Goal: Browse casually: Explore the website without a specific task or goal

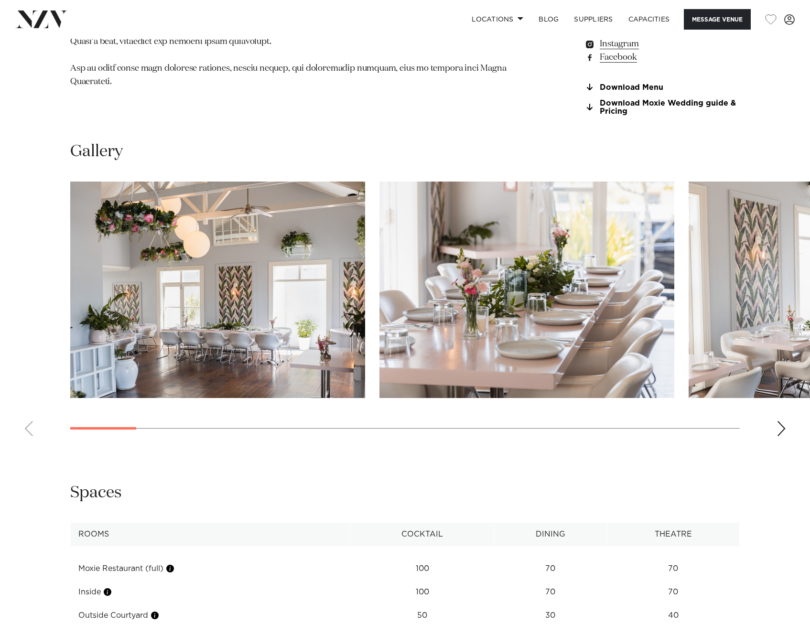
scroll to position [860, 0]
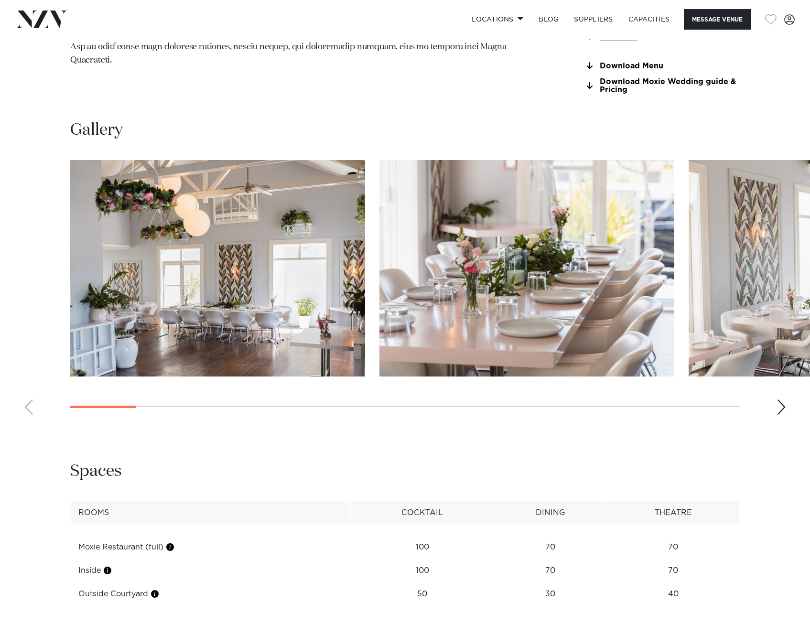
click at [778, 407] on div "Next slide" at bounding box center [781, 406] width 10 height 15
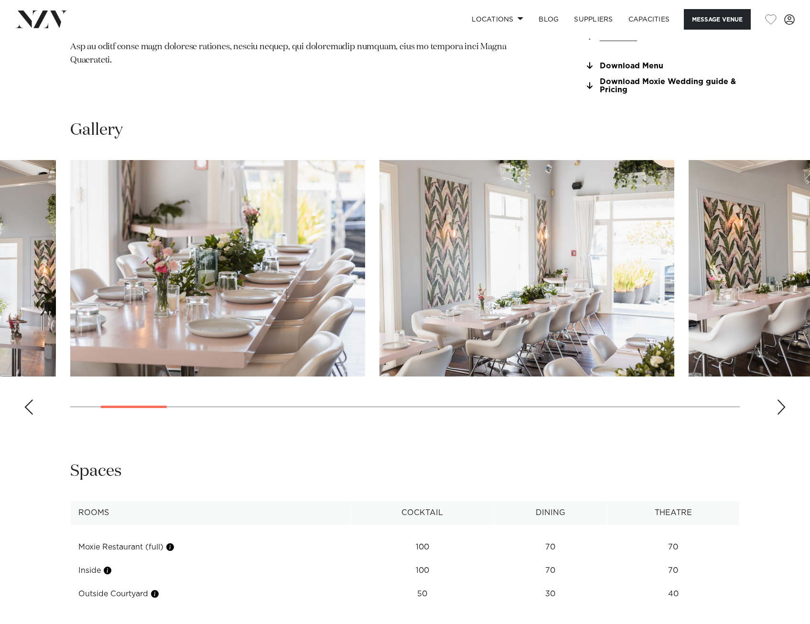
click at [778, 407] on div "Next slide" at bounding box center [781, 406] width 10 height 15
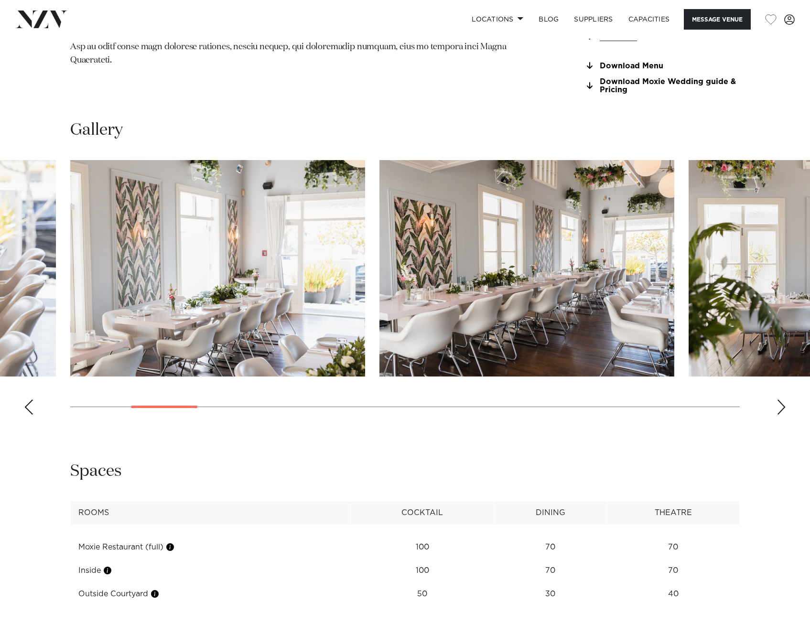
click at [778, 407] on div "Next slide" at bounding box center [781, 406] width 10 height 15
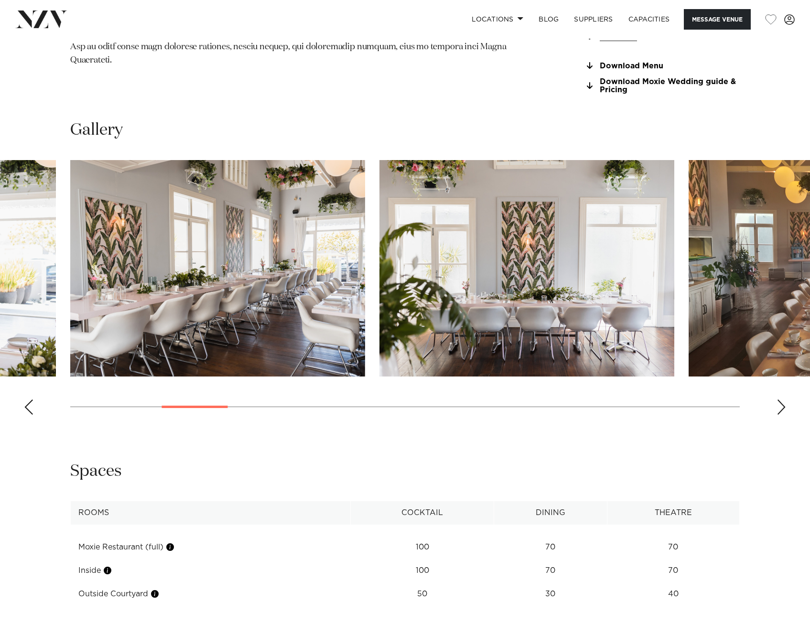
click at [778, 407] on div "Next slide" at bounding box center [781, 406] width 10 height 15
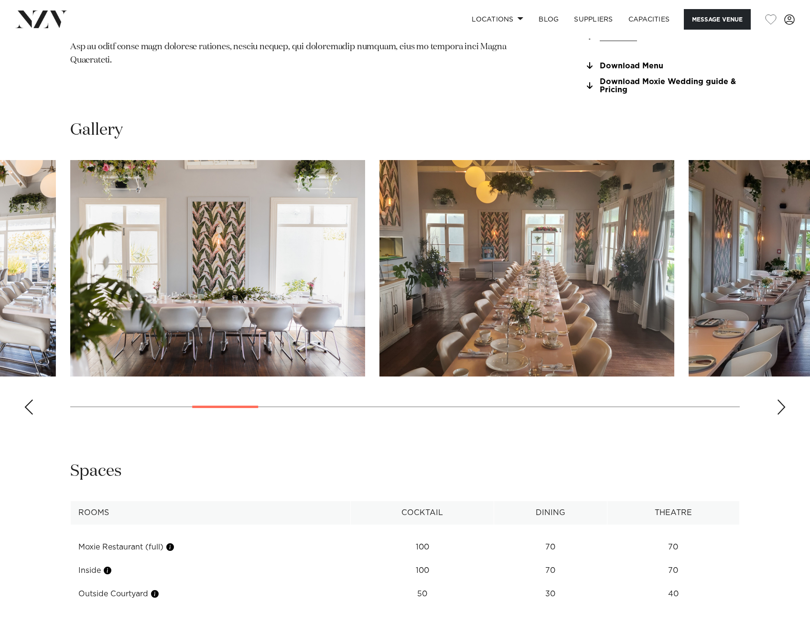
click at [778, 407] on div "Next slide" at bounding box center [781, 406] width 10 height 15
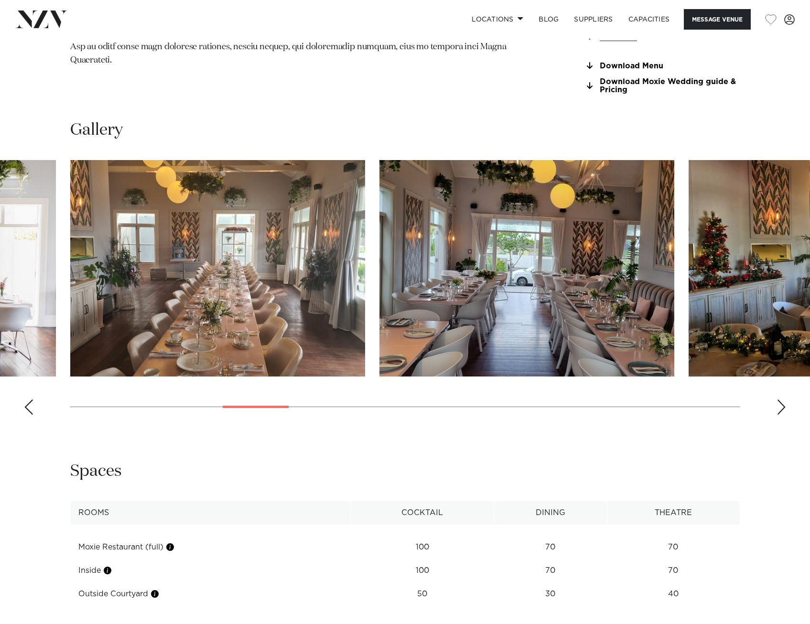
click at [778, 407] on div "Next slide" at bounding box center [781, 406] width 10 height 15
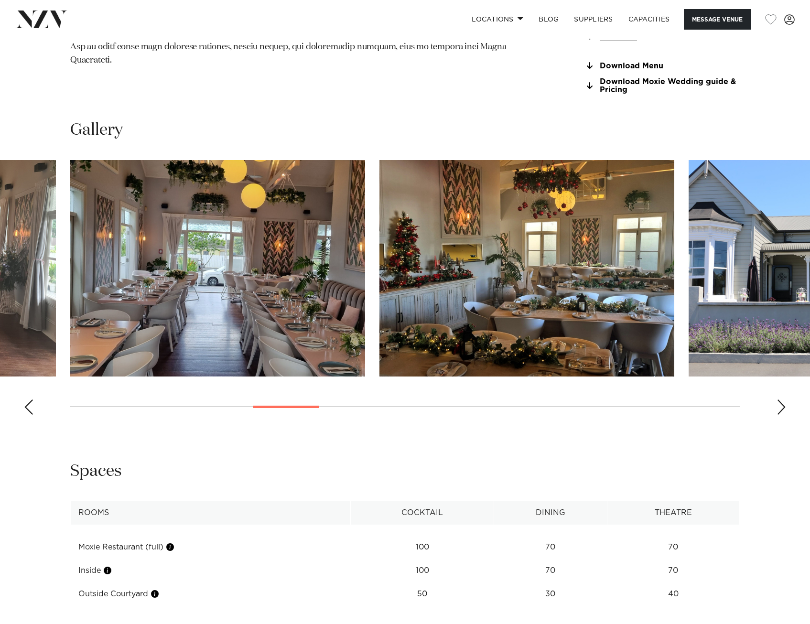
click at [778, 407] on div "Next slide" at bounding box center [781, 406] width 10 height 15
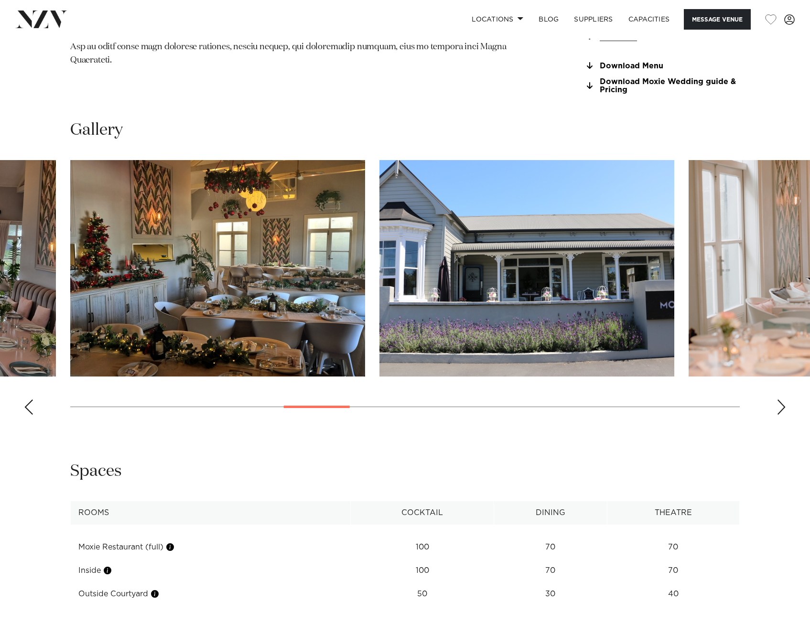
click at [778, 407] on div "Next slide" at bounding box center [781, 406] width 10 height 15
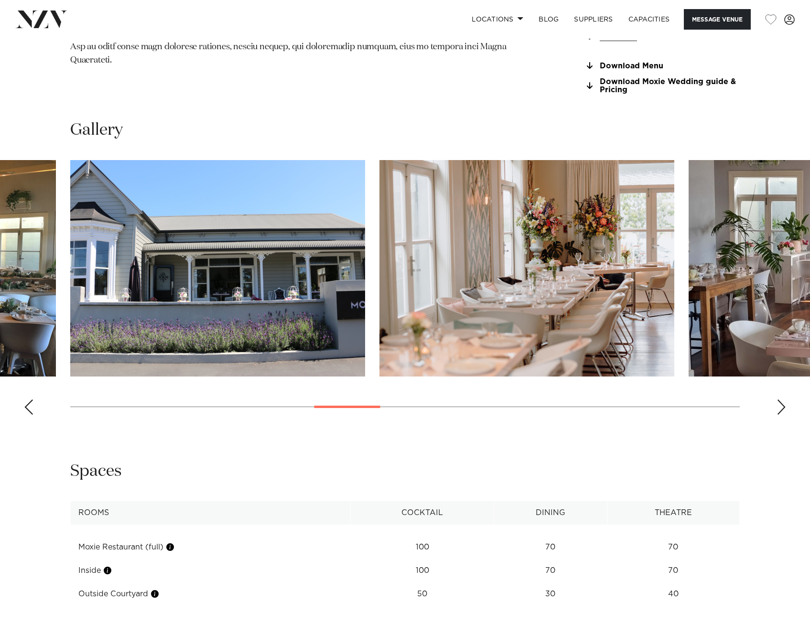
click at [778, 407] on div "Next slide" at bounding box center [781, 406] width 10 height 15
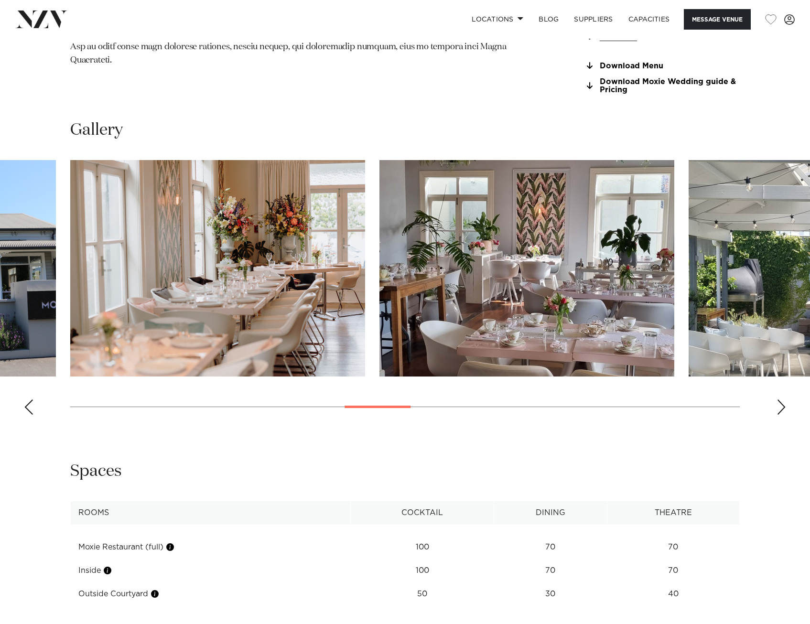
click at [778, 407] on div "Next slide" at bounding box center [781, 406] width 10 height 15
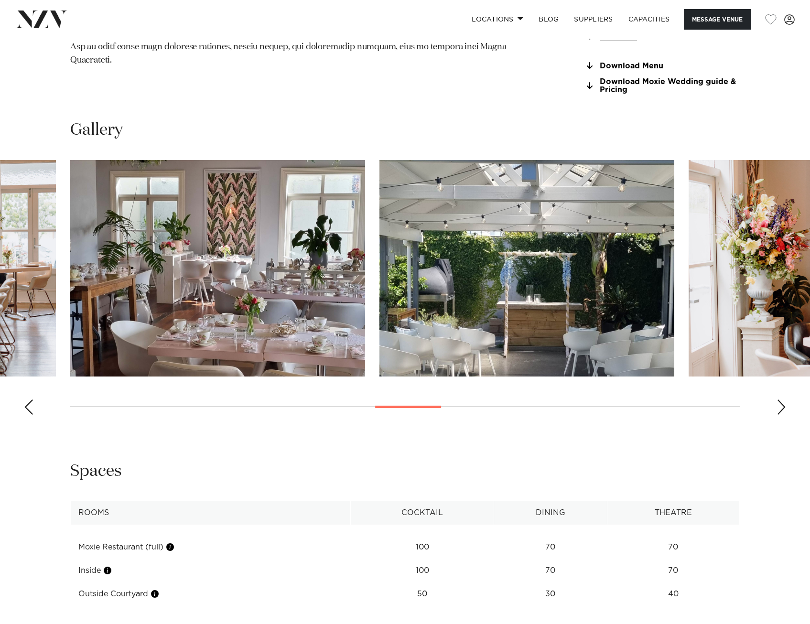
click at [778, 407] on div "Next slide" at bounding box center [781, 406] width 10 height 15
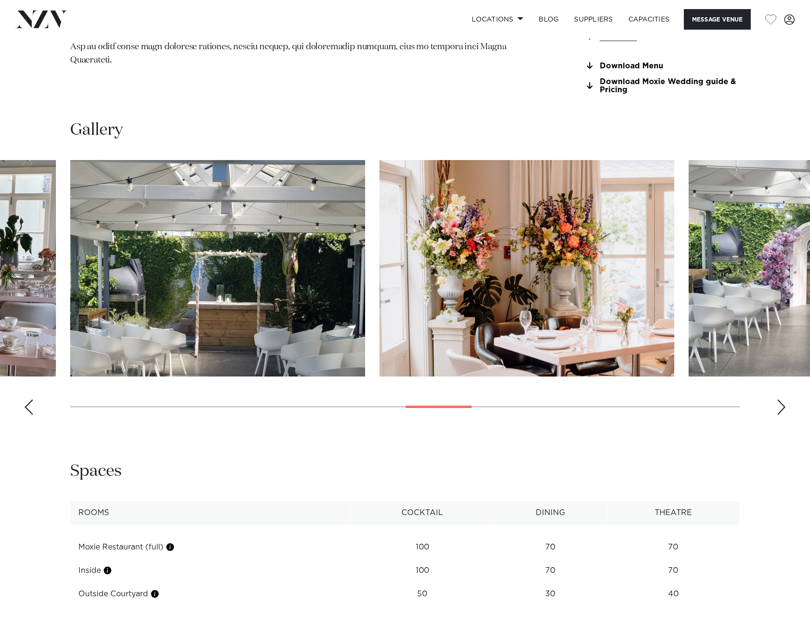
click at [778, 407] on div "Next slide" at bounding box center [781, 406] width 10 height 15
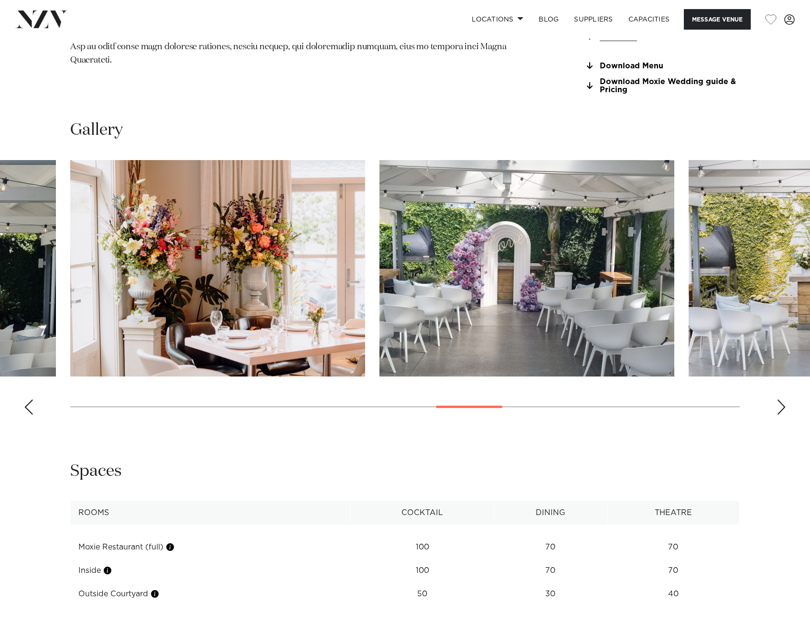
click at [778, 407] on div "Next slide" at bounding box center [781, 406] width 10 height 15
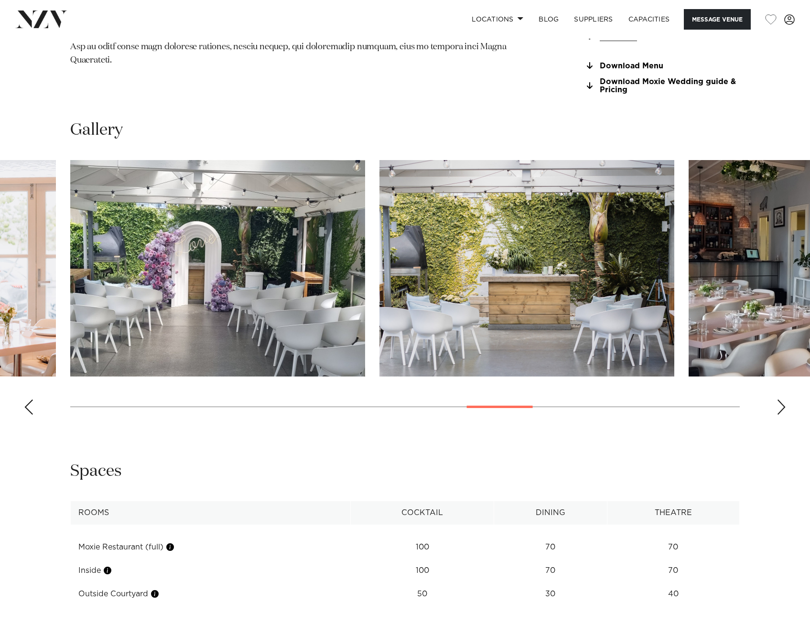
click at [778, 407] on div "Next slide" at bounding box center [781, 406] width 10 height 15
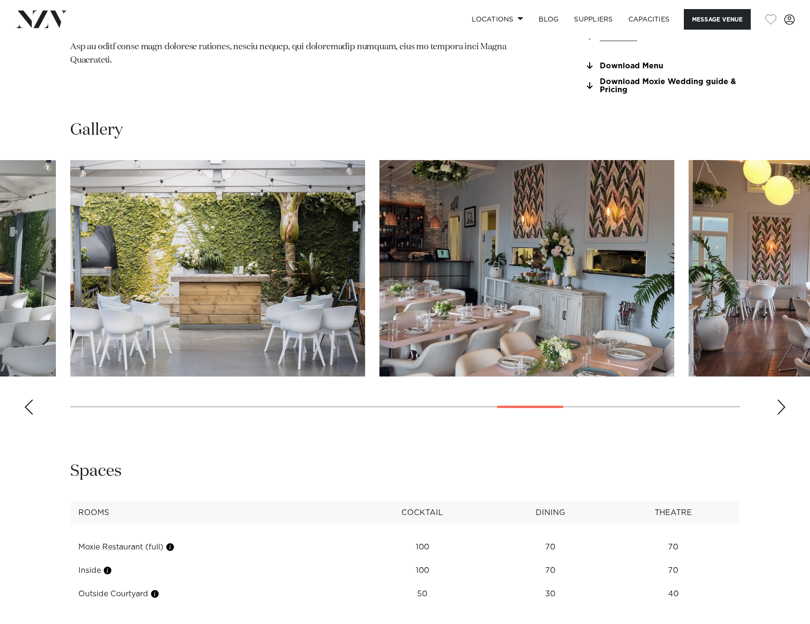
click at [778, 407] on div "Next slide" at bounding box center [781, 406] width 10 height 15
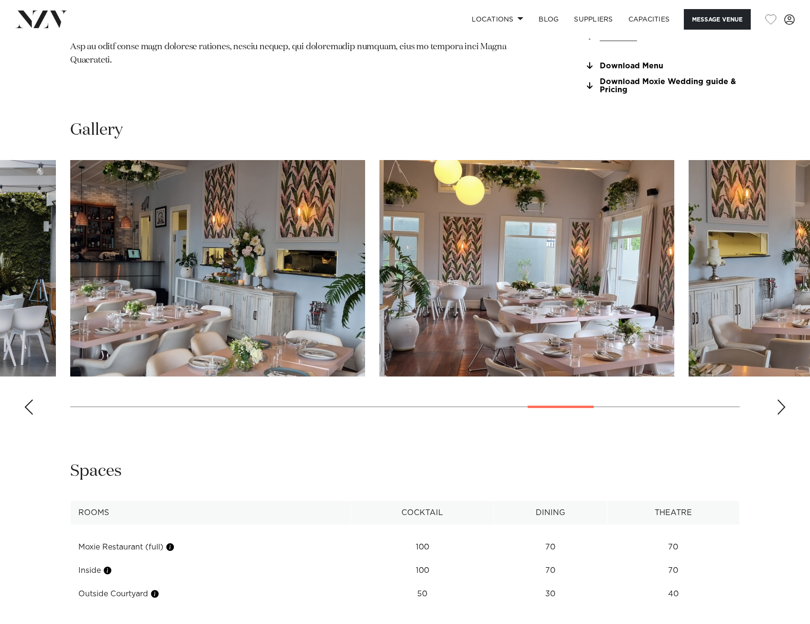
click at [778, 407] on div "Next slide" at bounding box center [781, 406] width 10 height 15
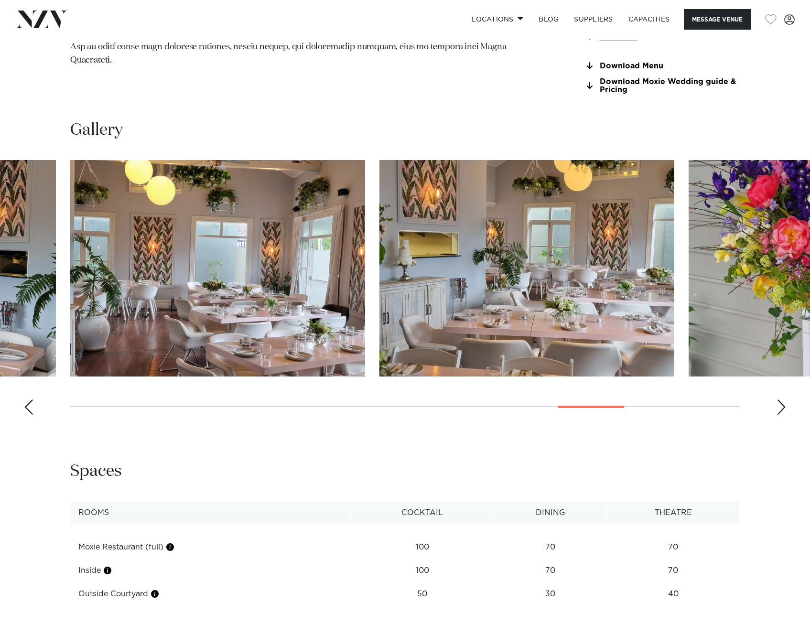
click at [778, 407] on div "Next slide" at bounding box center [781, 406] width 10 height 15
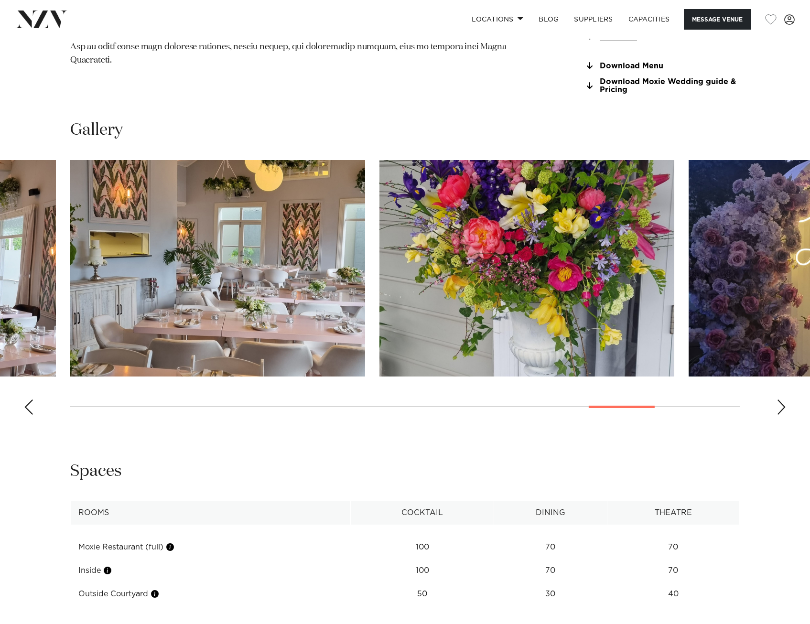
click at [778, 407] on div "Next slide" at bounding box center [781, 406] width 10 height 15
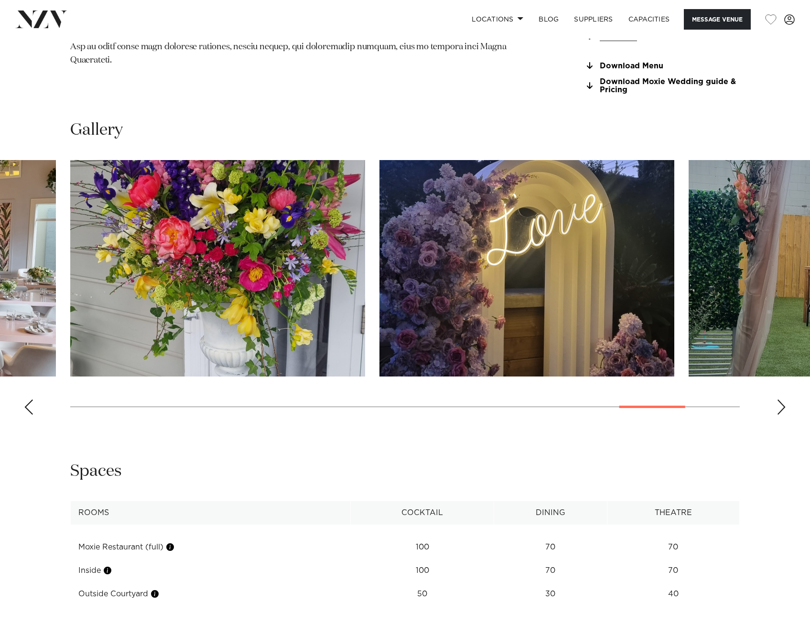
click at [778, 407] on div "Next slide" at bounding box center [781, 406] width 10 height 15
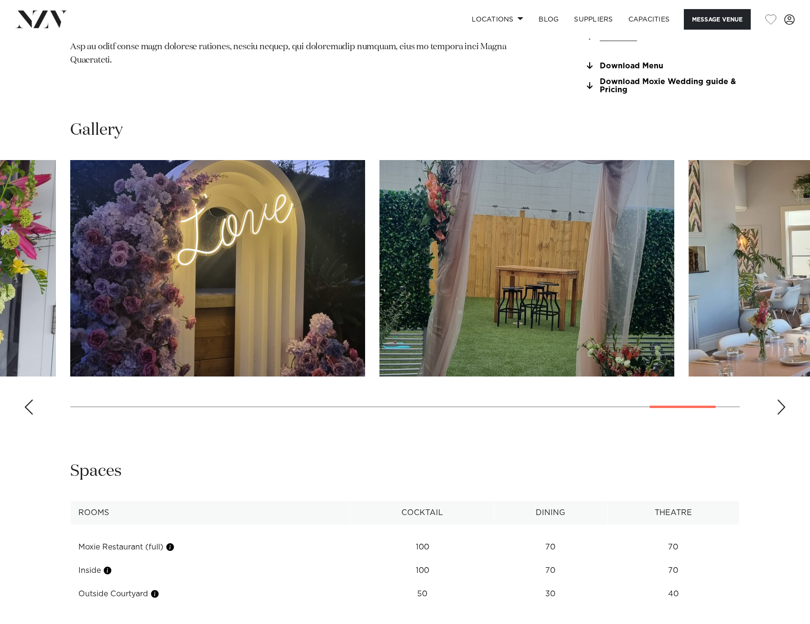
click at [780, 408] on div "Next slide" at bounding box center [781, 406] width 10 height 15
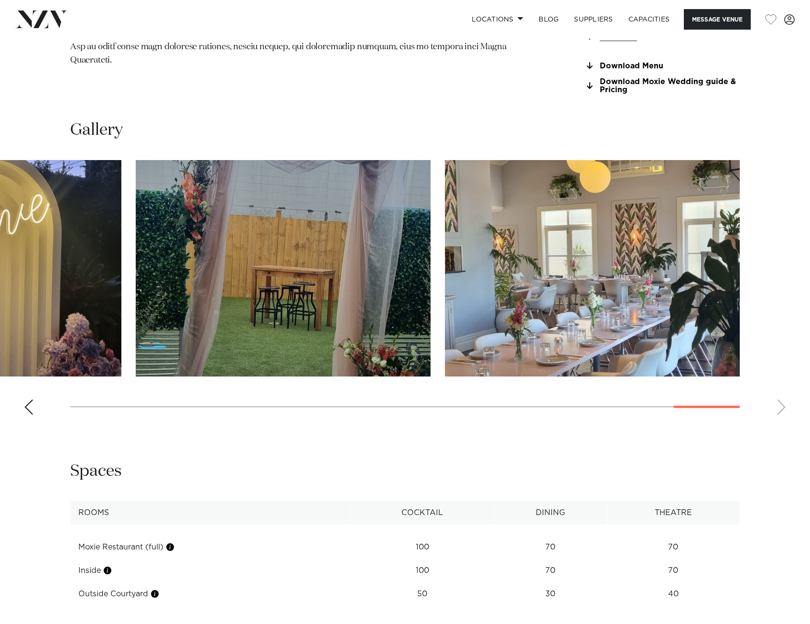
click at [780, 408] on swiper-container at bounding box center [405, 291] width 810 height 262
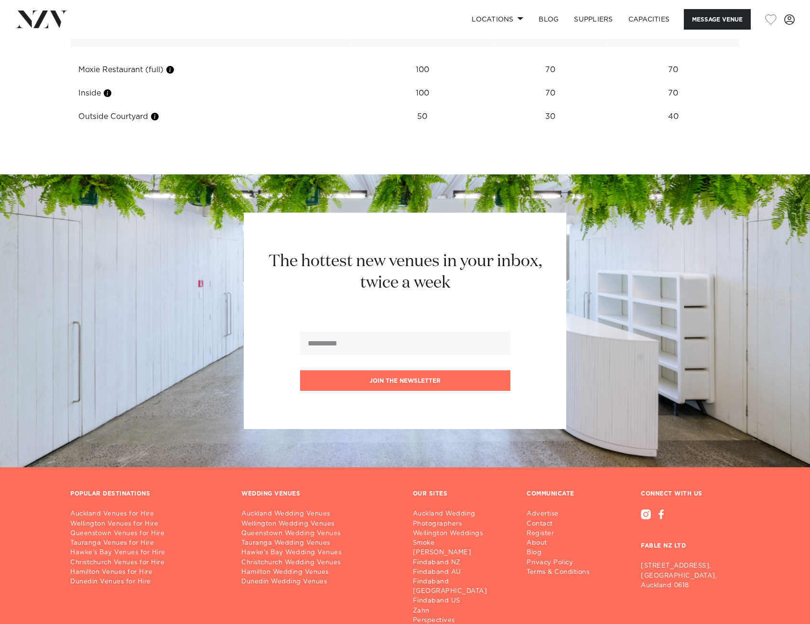
scroll to position [1422, 0]
